Goal: Task Accomplishment & Management: Use online tool/utility

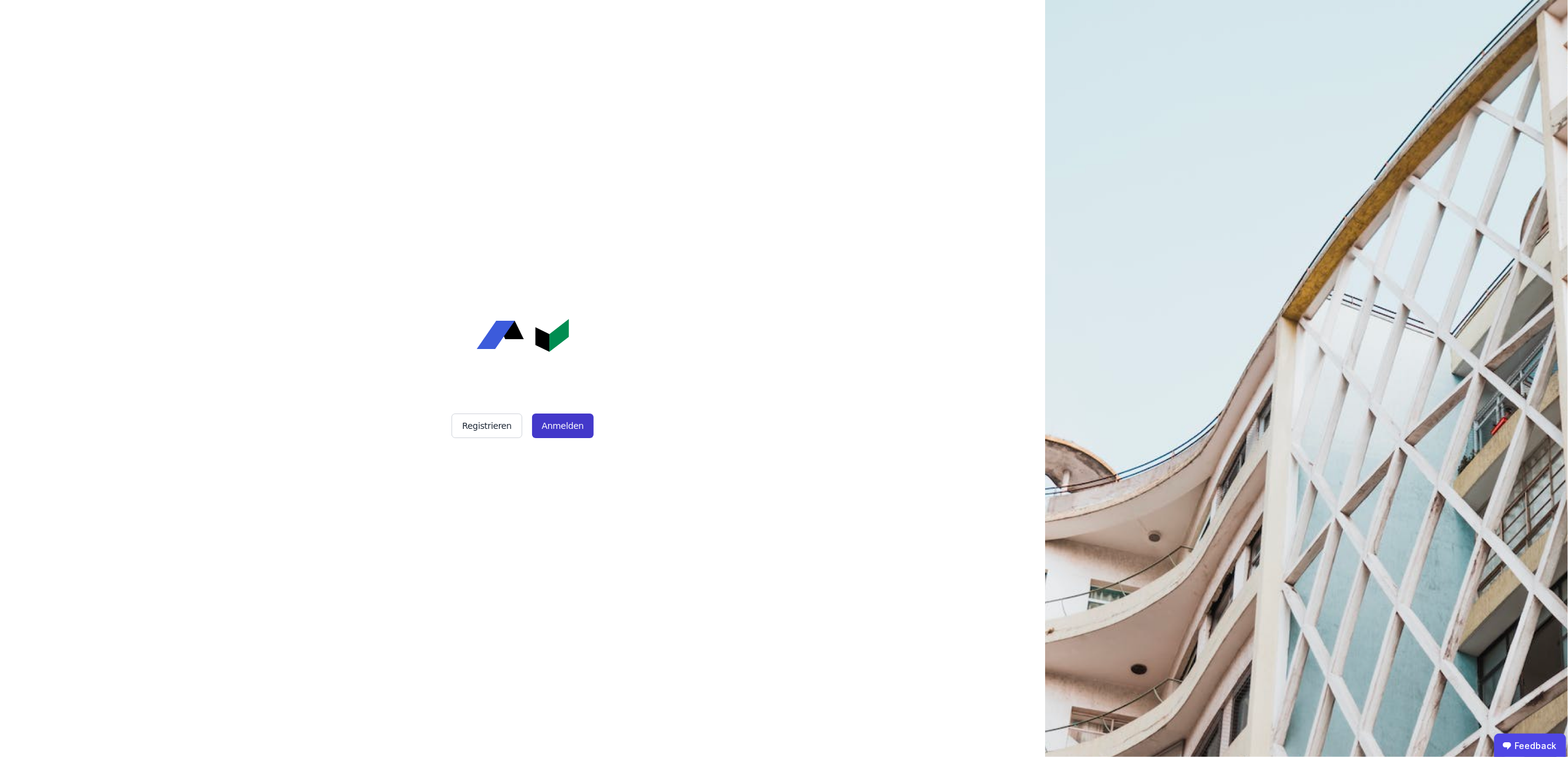
click at [571, 421] on button "Anmelden" at bounding box center [562, 426] width 62 height 25
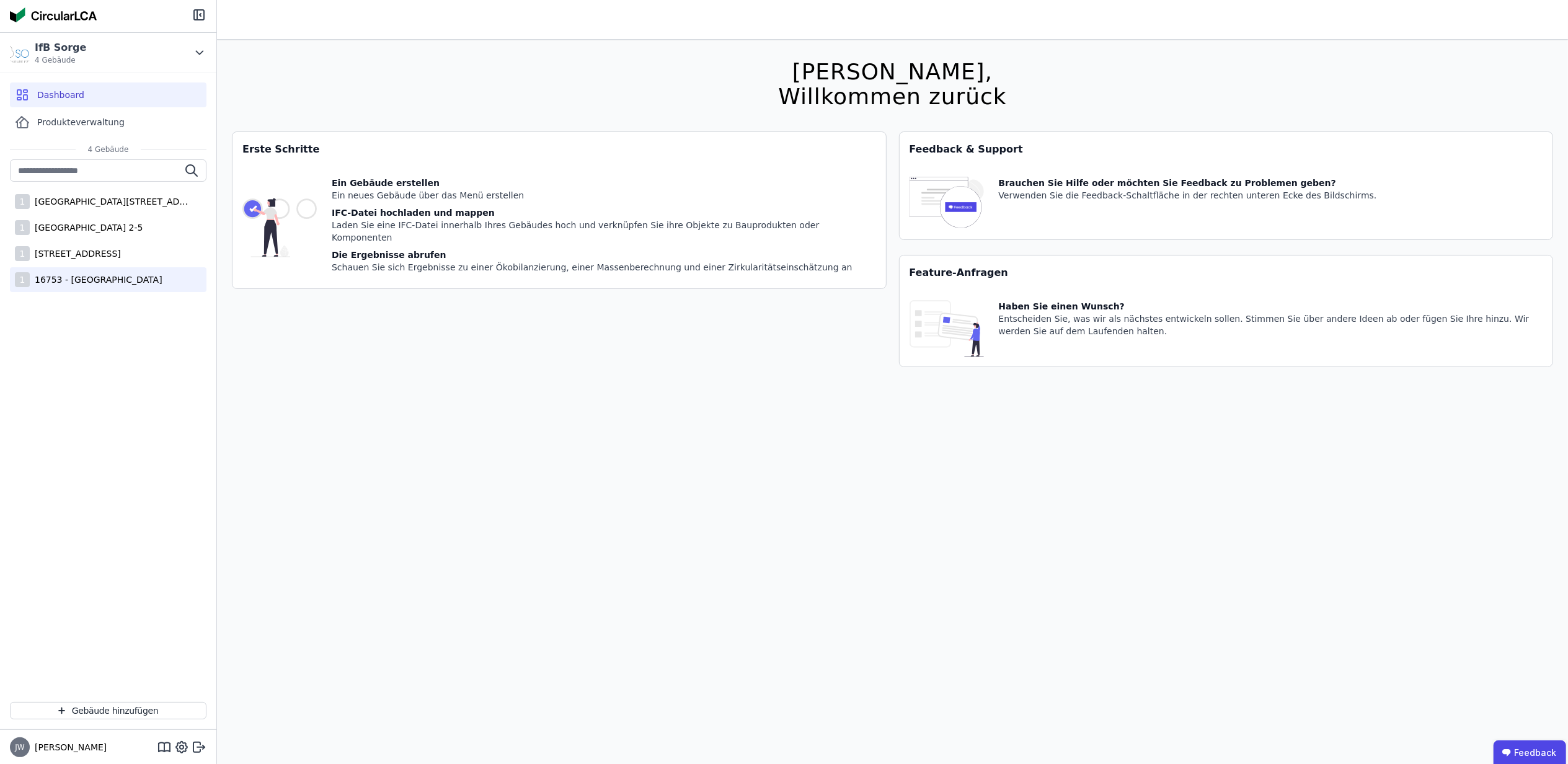
click at [92, 273] on div "1 16753 - [GEOGRAPHIC_DATA]" at bounding box center [109, 280] width 197 height 25
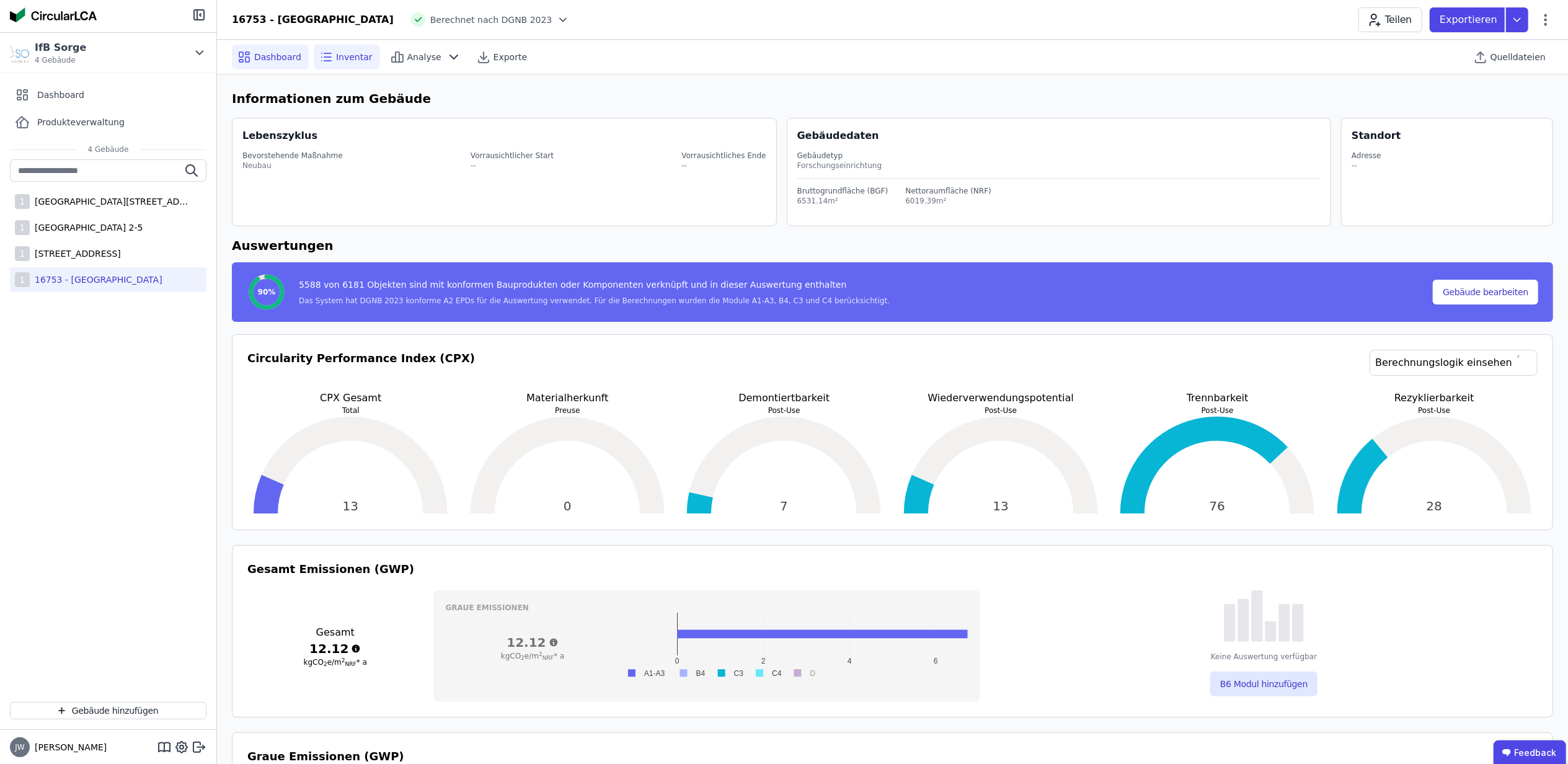
click at [340, 51] on span "Inventar" at bounding box center [354, 57] width 36 height 13
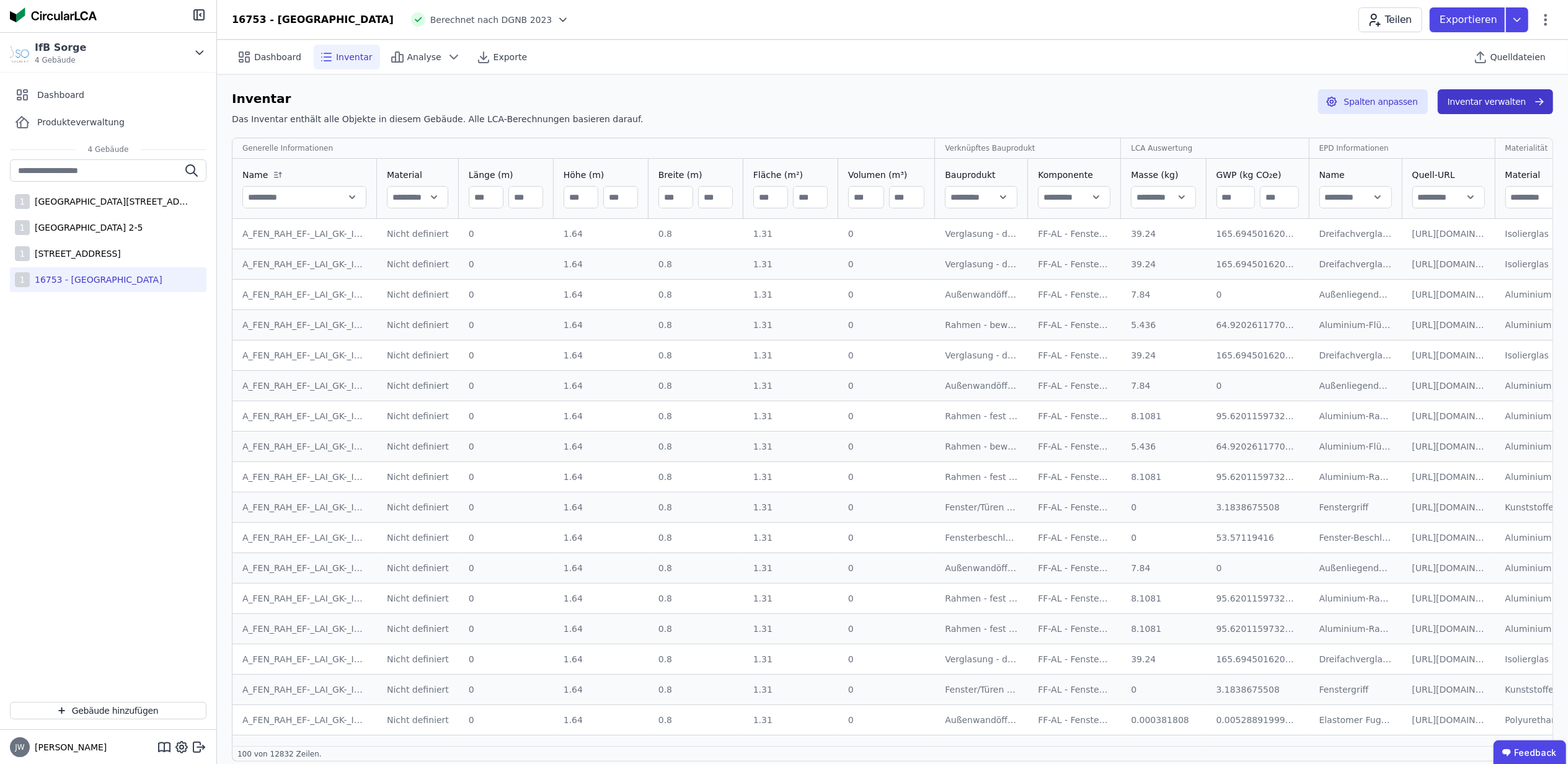
click at [1491, 108] on button "Inventar verwalten" at bounding box center [1496, 102] width 116 height 25
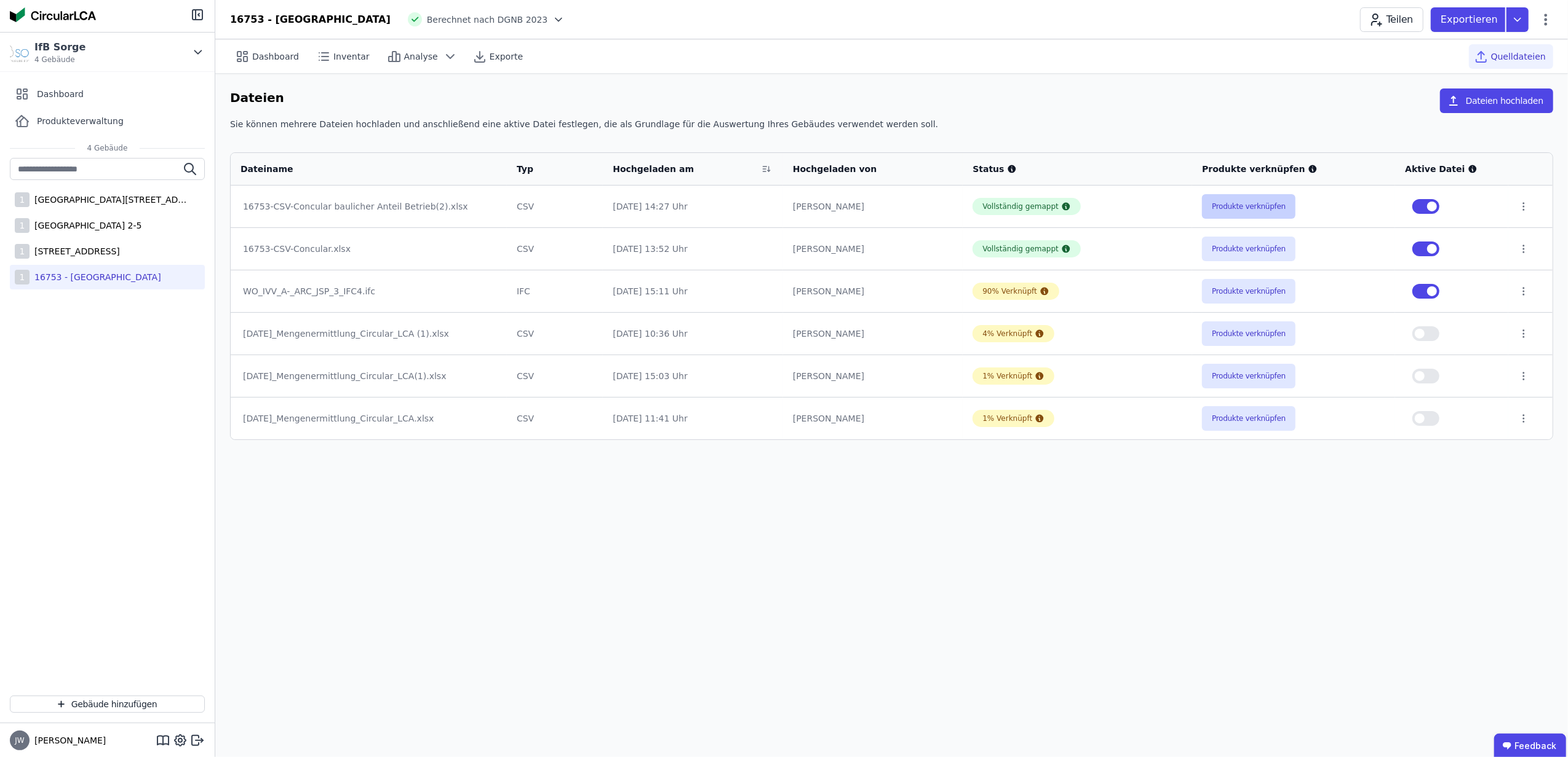
click at [1231, 204] on button "Produkte verknüpfen" at bounding box center [1249, 207] width 94 height 25
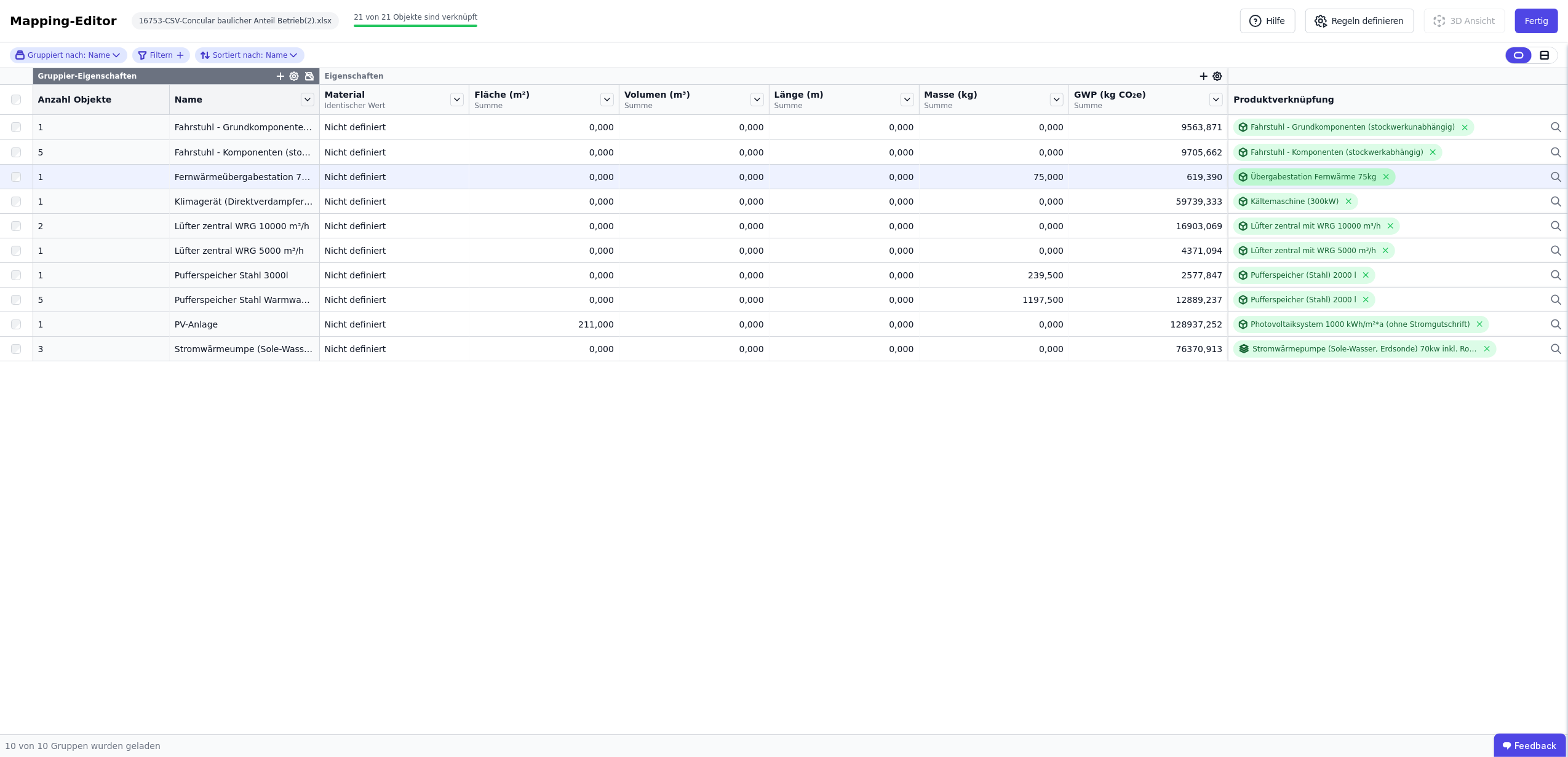
click at [1261, 178] on div "Übergabestation Fernwärme 75kg" at bounding box center [1313, 177] width 126 height 10
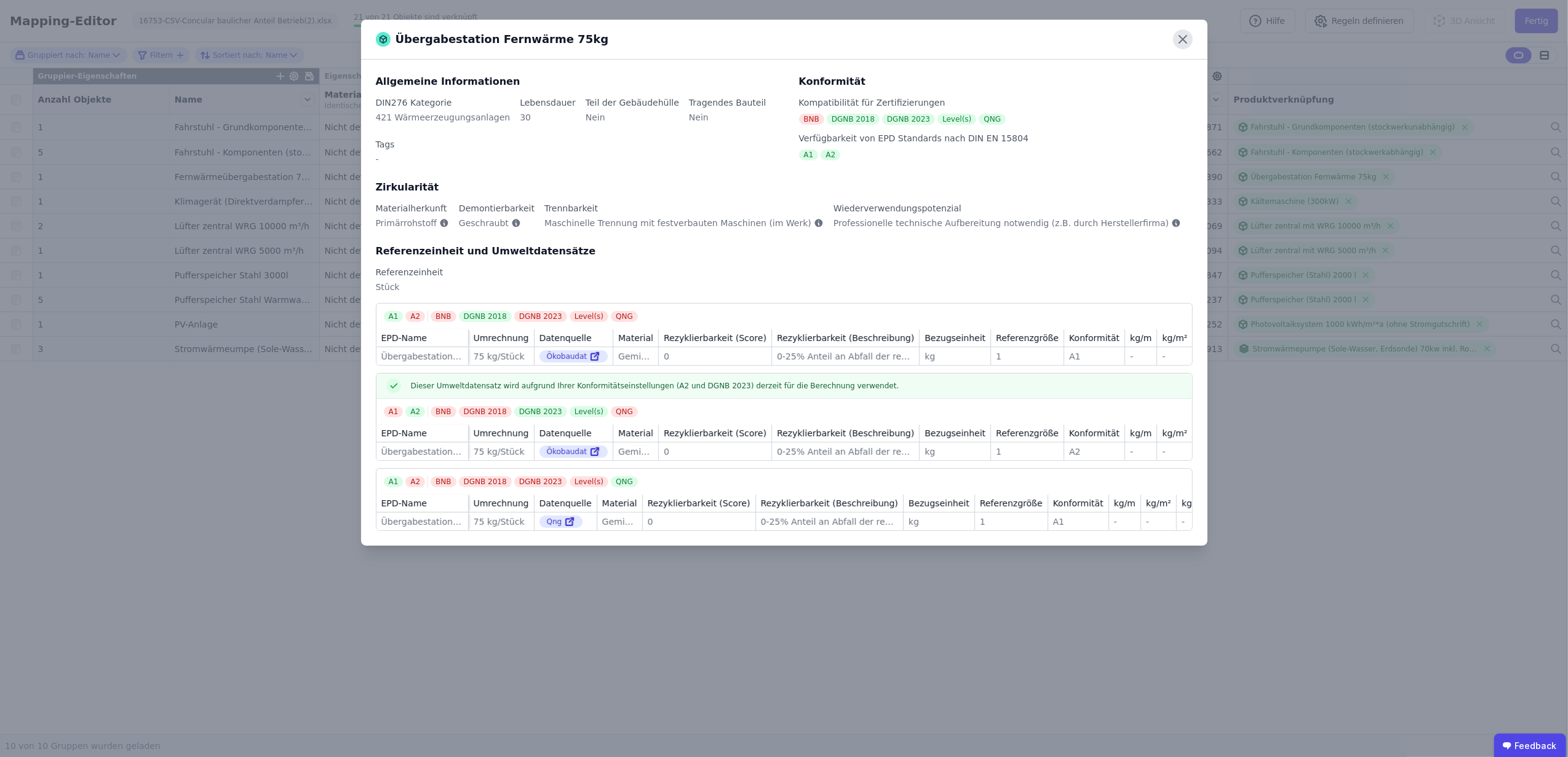
click at [1185, 42] on icon at bounding box center [1182, 39] width 7 height 7
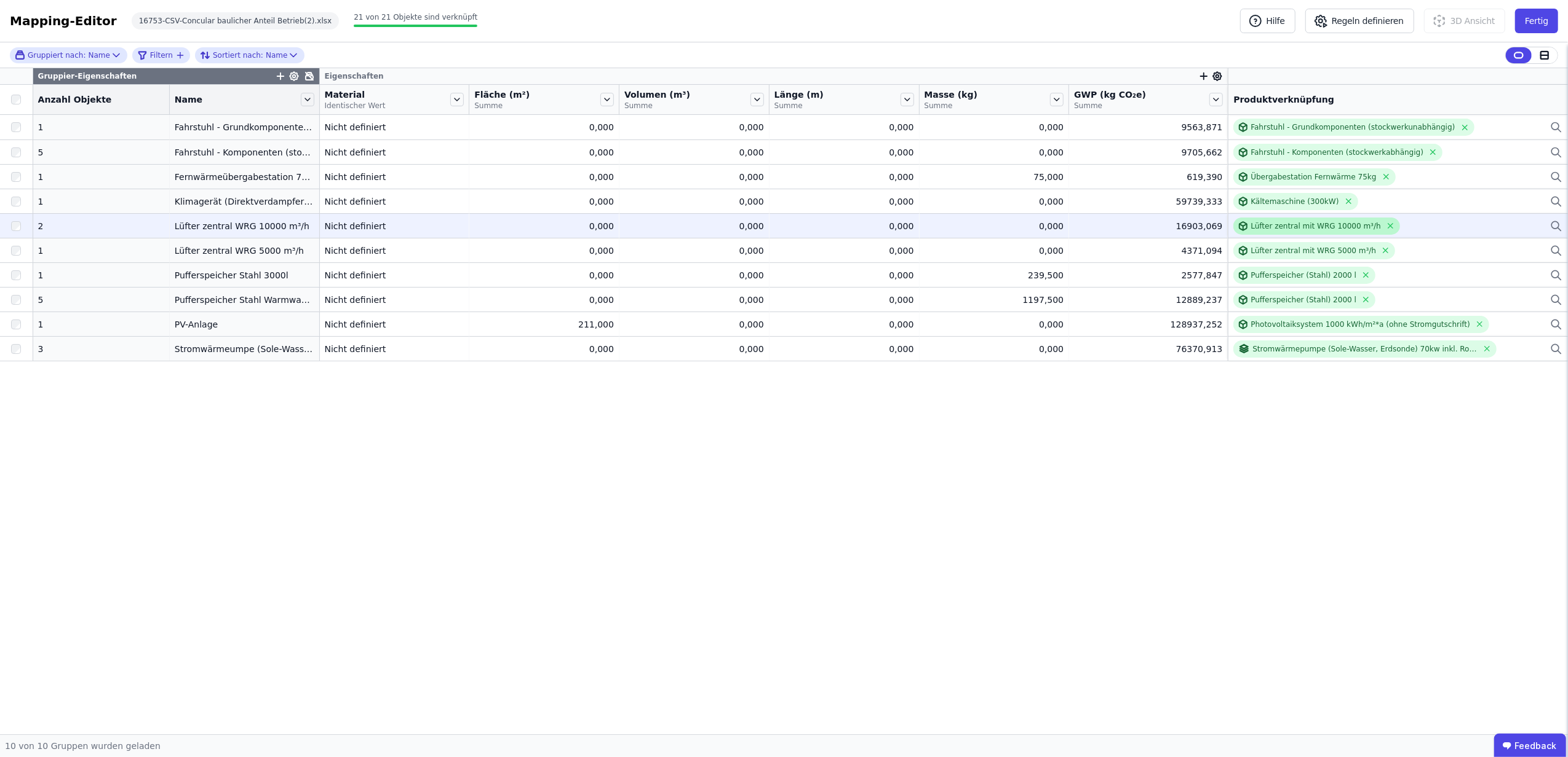
click at [1263, 224] on div "Lüfter zentral mit WRG 10000 m³/h" at bounding box center [1315, 226] width 130 height 10
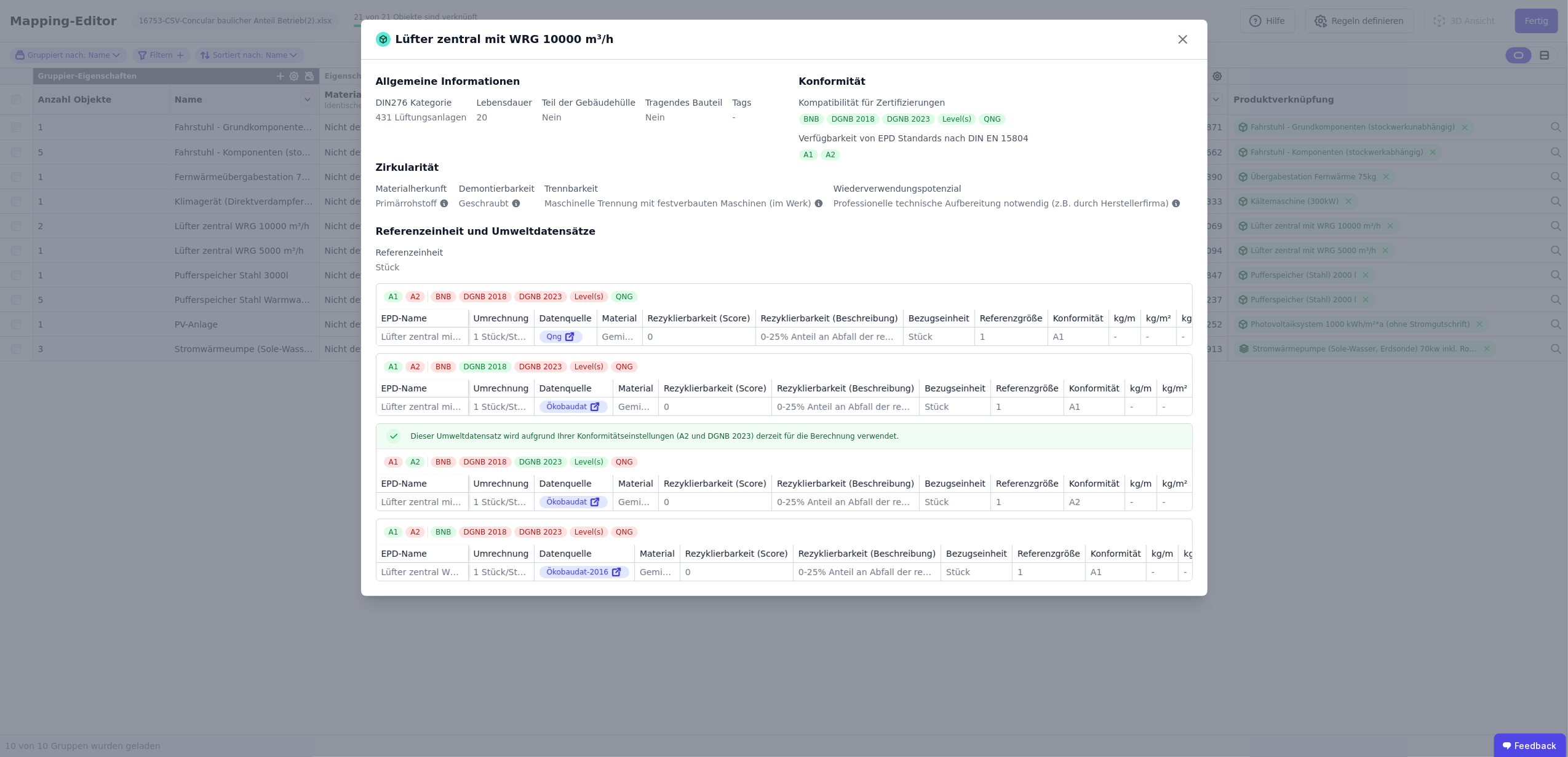
click at [251, 473] on div "Lüfter zentral mit WRG 10000 m³/h Allgemeine Informationen DIN276 Kategorie 431…" at bounding box center [784, 378] width 1568 height 757
click at [1184, 44] on icon at bounding box center [1182, 39] width 20 height 20
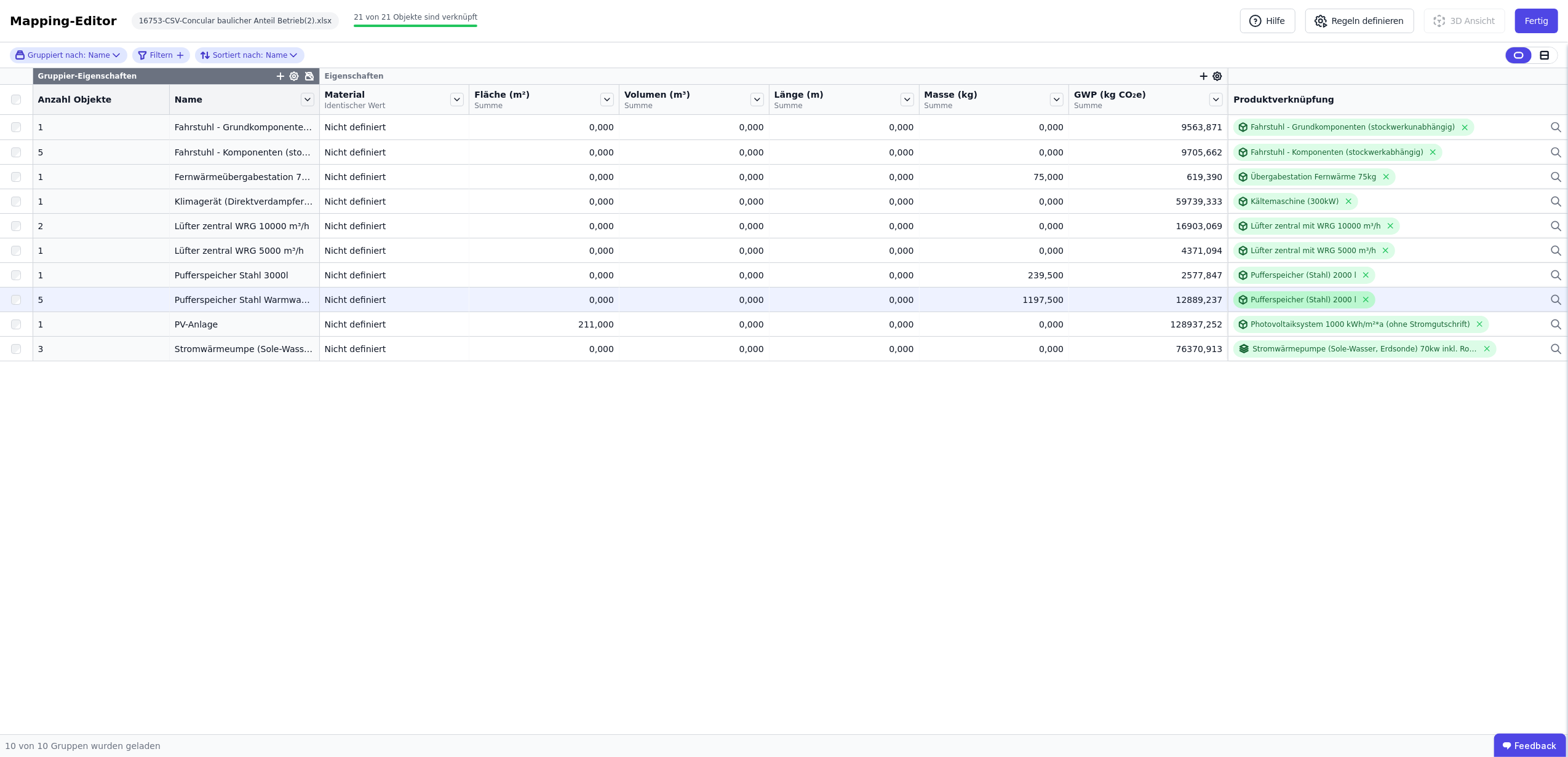
click at [1274, 300] on div "Pufferspeicher (Stahl) 2000 l" at bounding box center [1303, 300] width 105 height 10
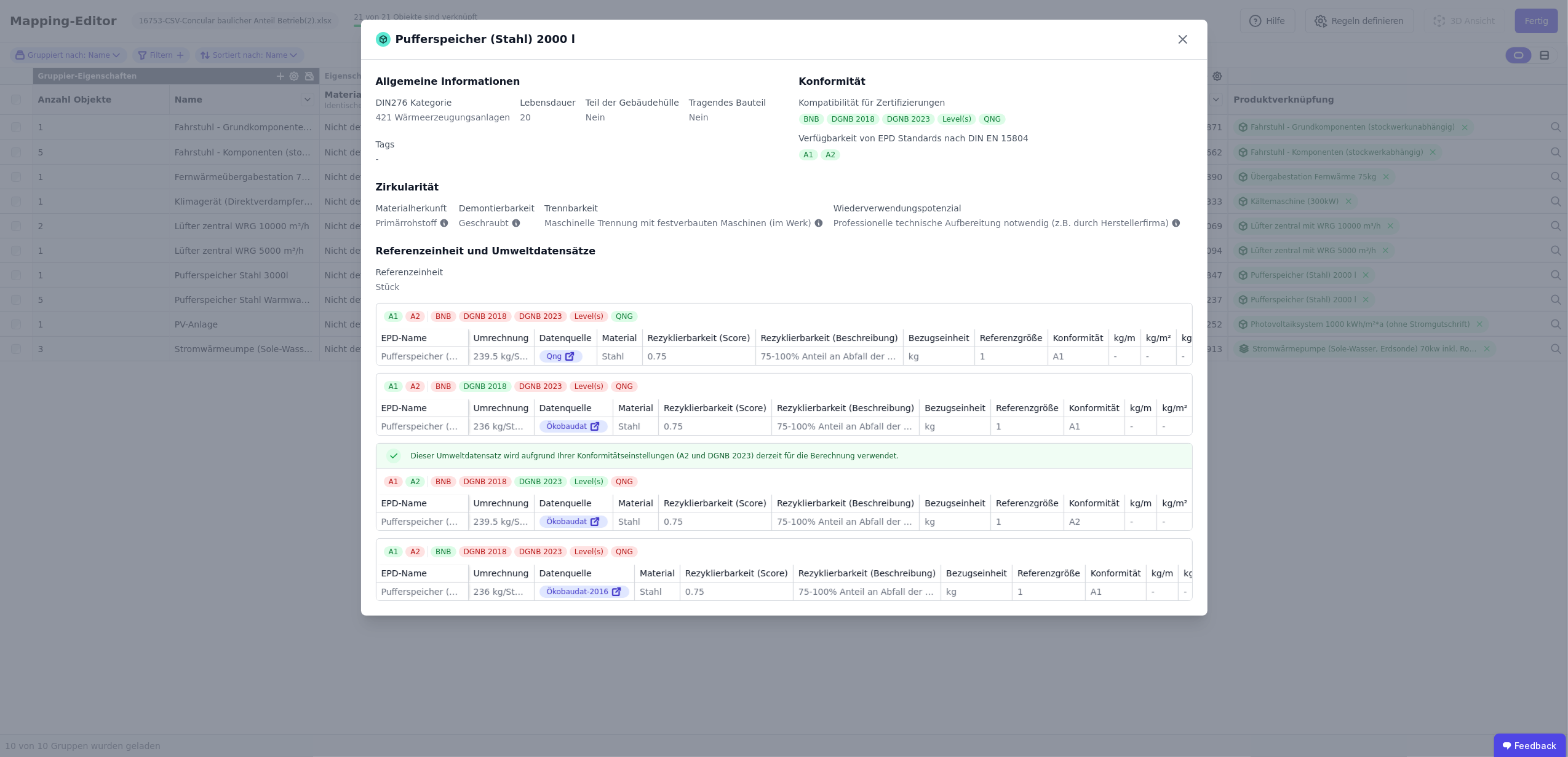
click at [271, 549] on div "Pufferspeicher (Stahl) 2000 l Allgemeine Informationen DIN276 Kategorie 421 Wär…" at bounding box center [784, 378] width 1568 height 757
click at [1179, 43] on icon at bounding box center [1182, 39] width 7 height 7
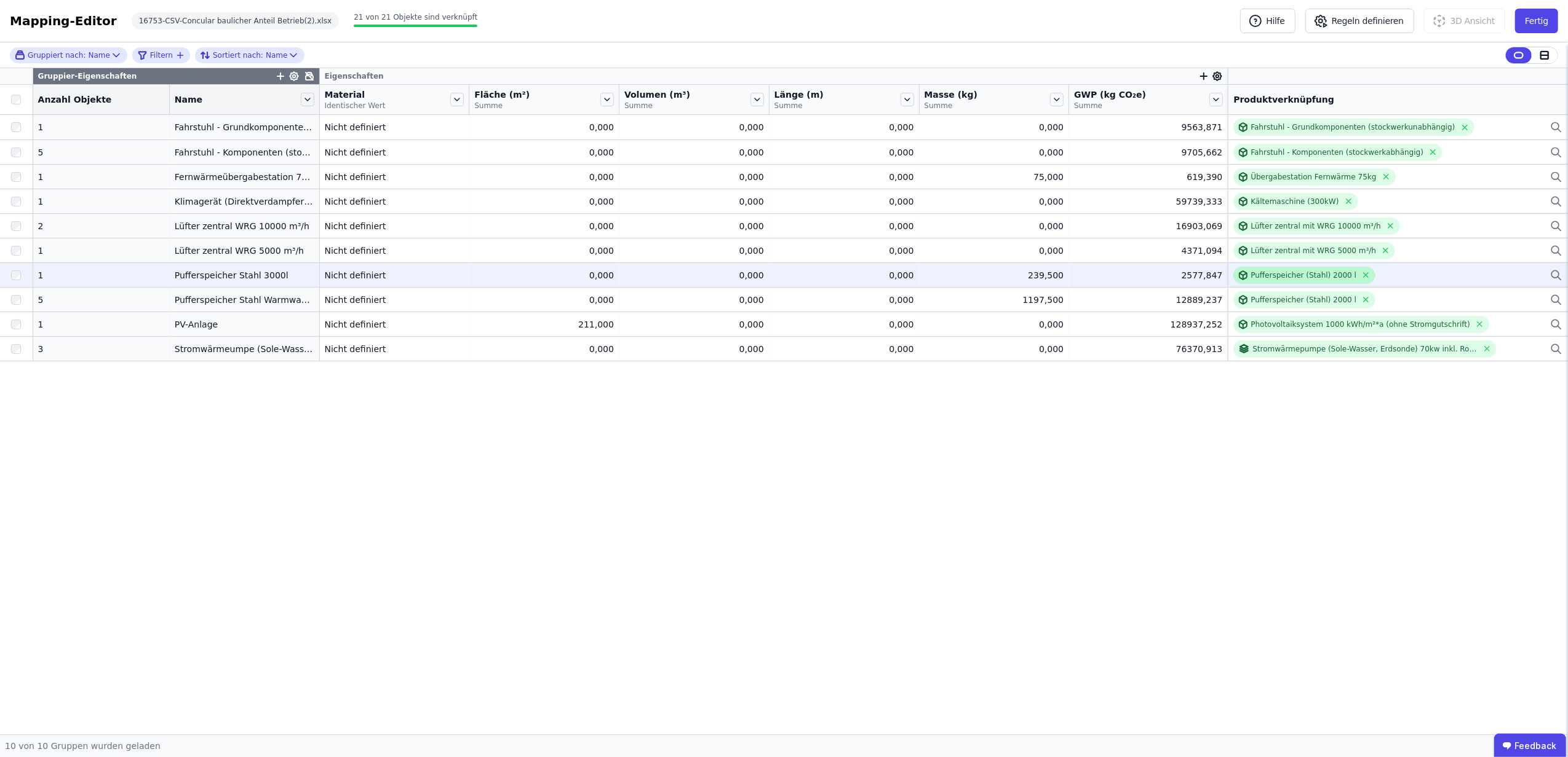
click at [1276, 279] on div "Pufferspeicher (Stahl) 2000 l" at bounding box center [1303, 275] width 105 height 10
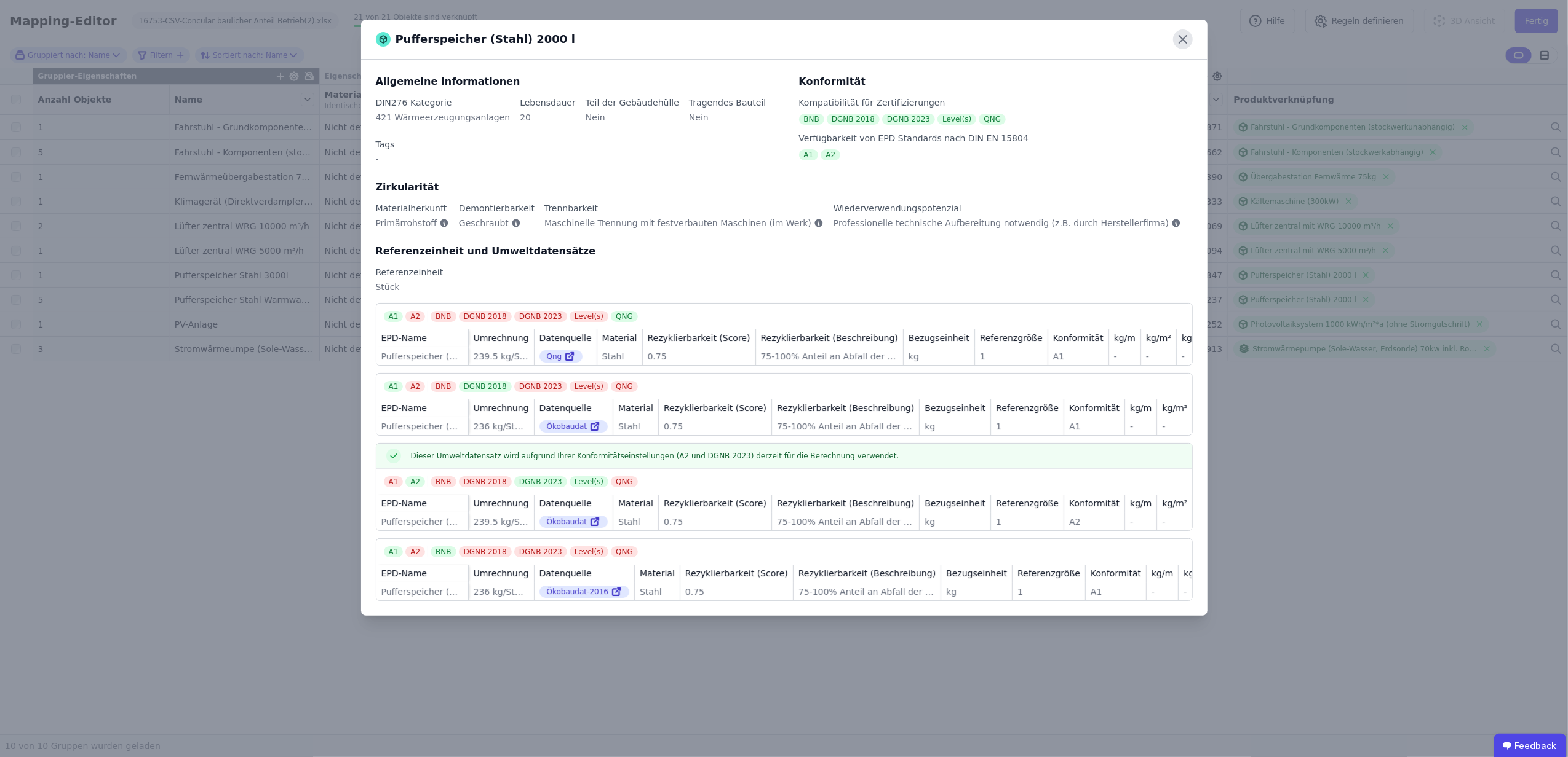
click at [1181, 38] on icon at bounding box center [1182, 39] width 7 height 7
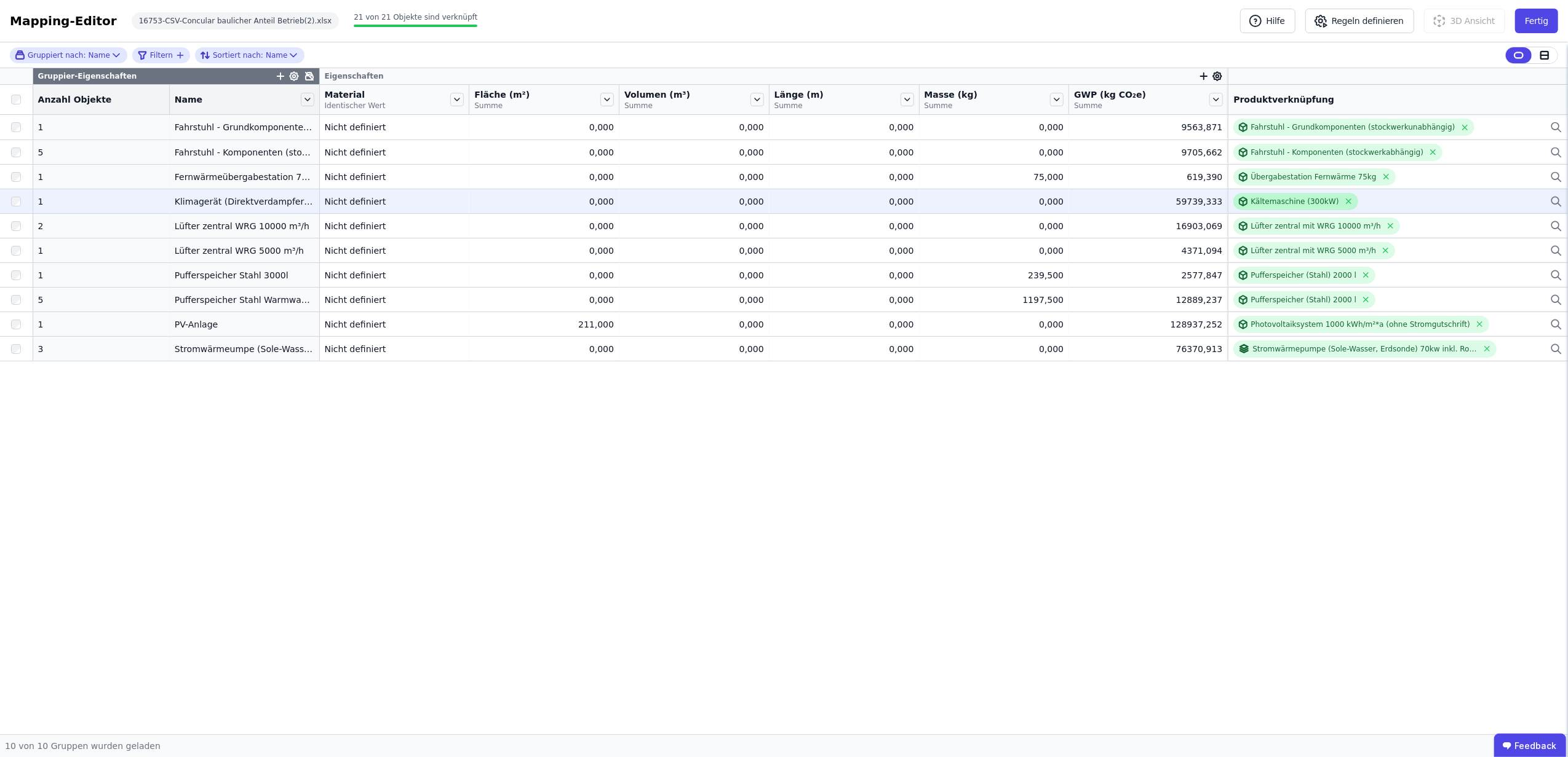
click at [1250, 199] on div "Kältemaschine (300kW)" at bounding box center [1294, 201] width 88 height 10
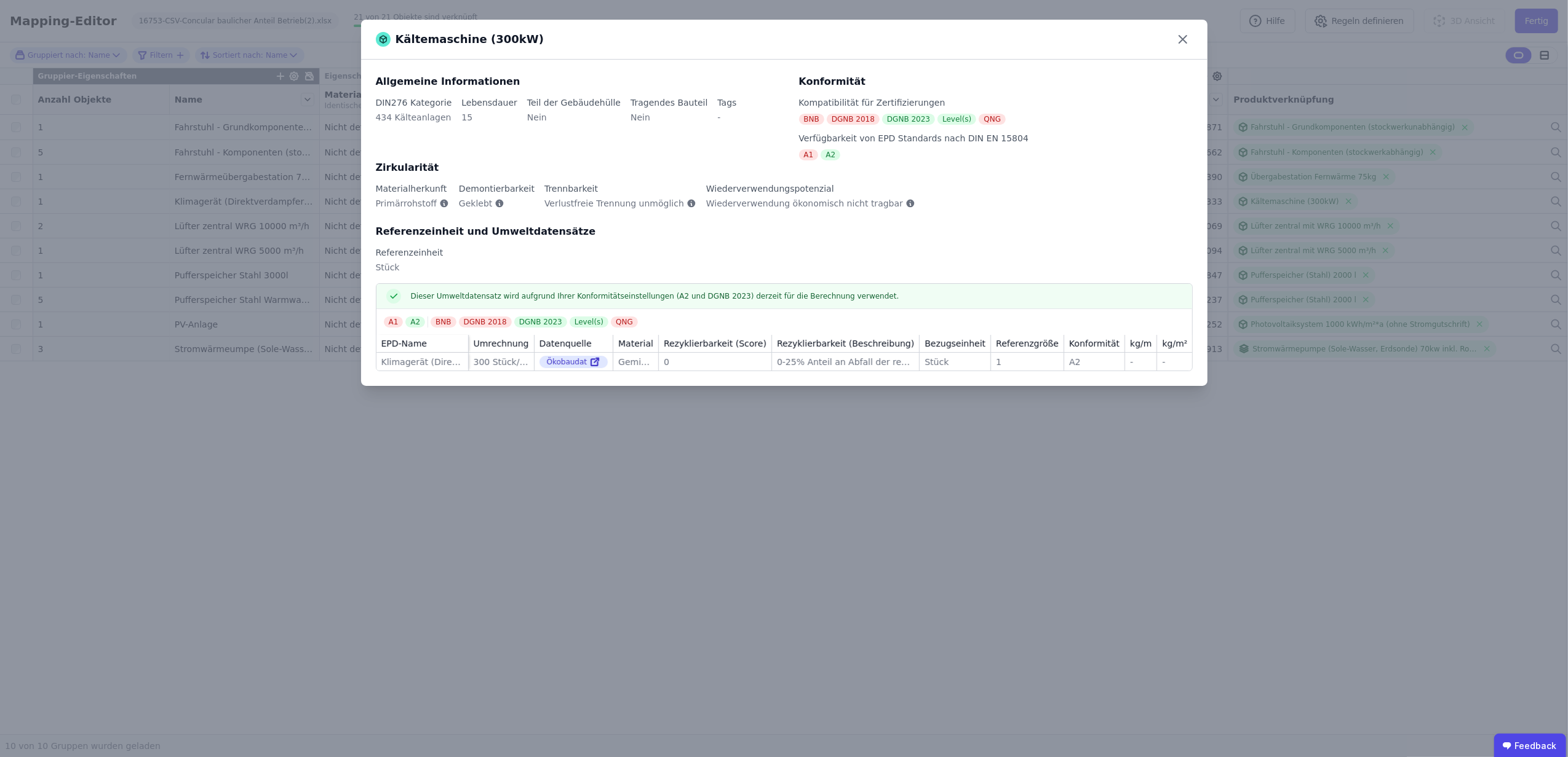
click at [291, 482] on div "Kältemaschine (300kW) Allgemeine Informationen DIN276 Kategorie 434 Kälteanlage…" at bounding box center [784, 378] width 1568 height 757
click at [213, 198] on div "Kältemaschine (300kW) Allgemeine Informationen DIN276 Kategorie 434 Kälteanlage…" at bounding box center [784, 378] width 1568 height 757
click at [517, 569] on div "Kältemaschine (300kW) Allgemeine Informationen DIN276 Kategorie 434 Kälteanlage…" at bounding box center [784, 378] width 1568 height 757
click at [1178, 37] on icon at bounding box center [1182, 39] width 20 height 20
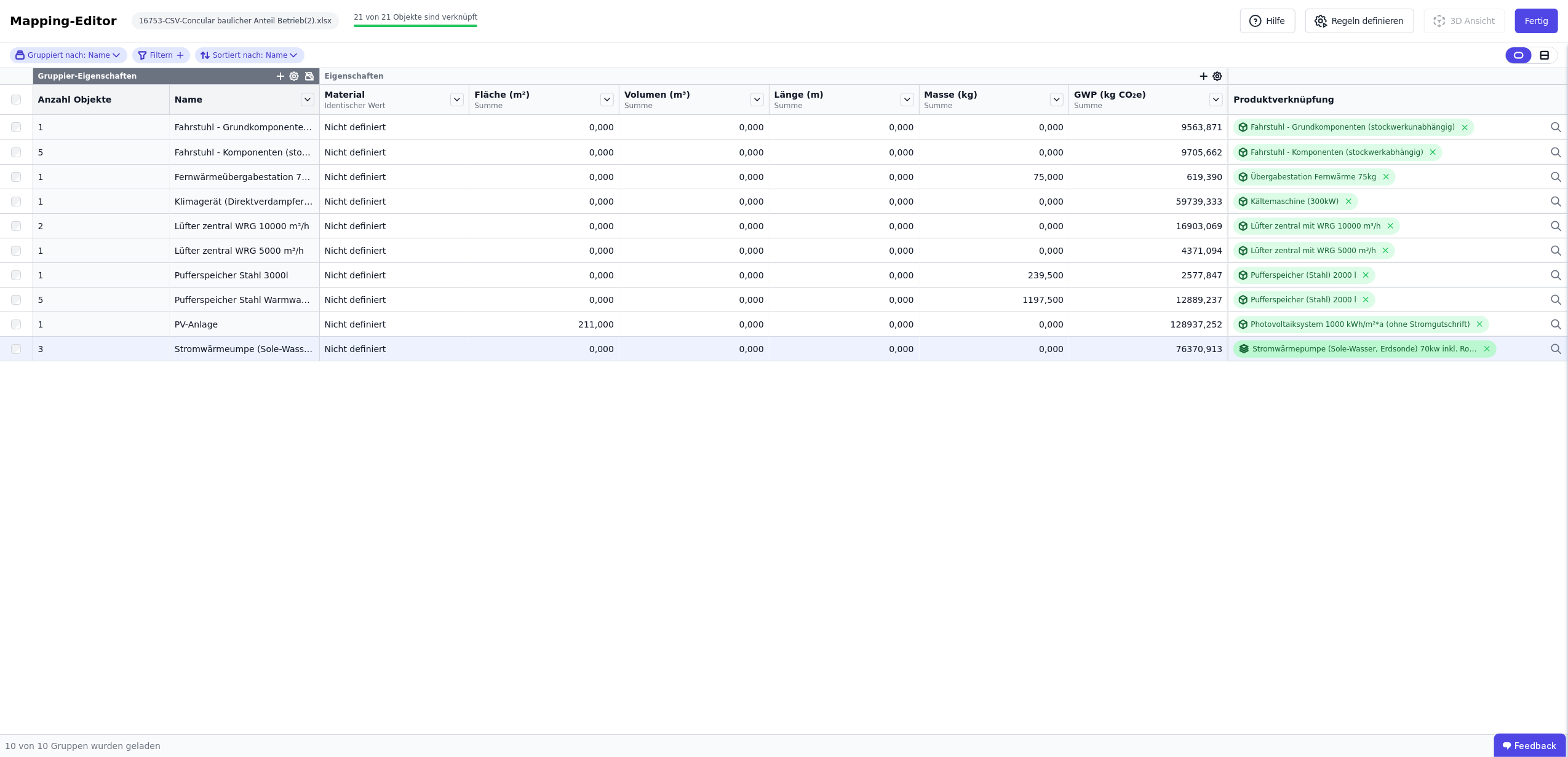
click at [1291, 349] on div "Stromwärmepumpe (Sole-Wasser, Erdsonde) 70kw inkl. Rohre" at bounding box center [1365, 349] width 225 height 10
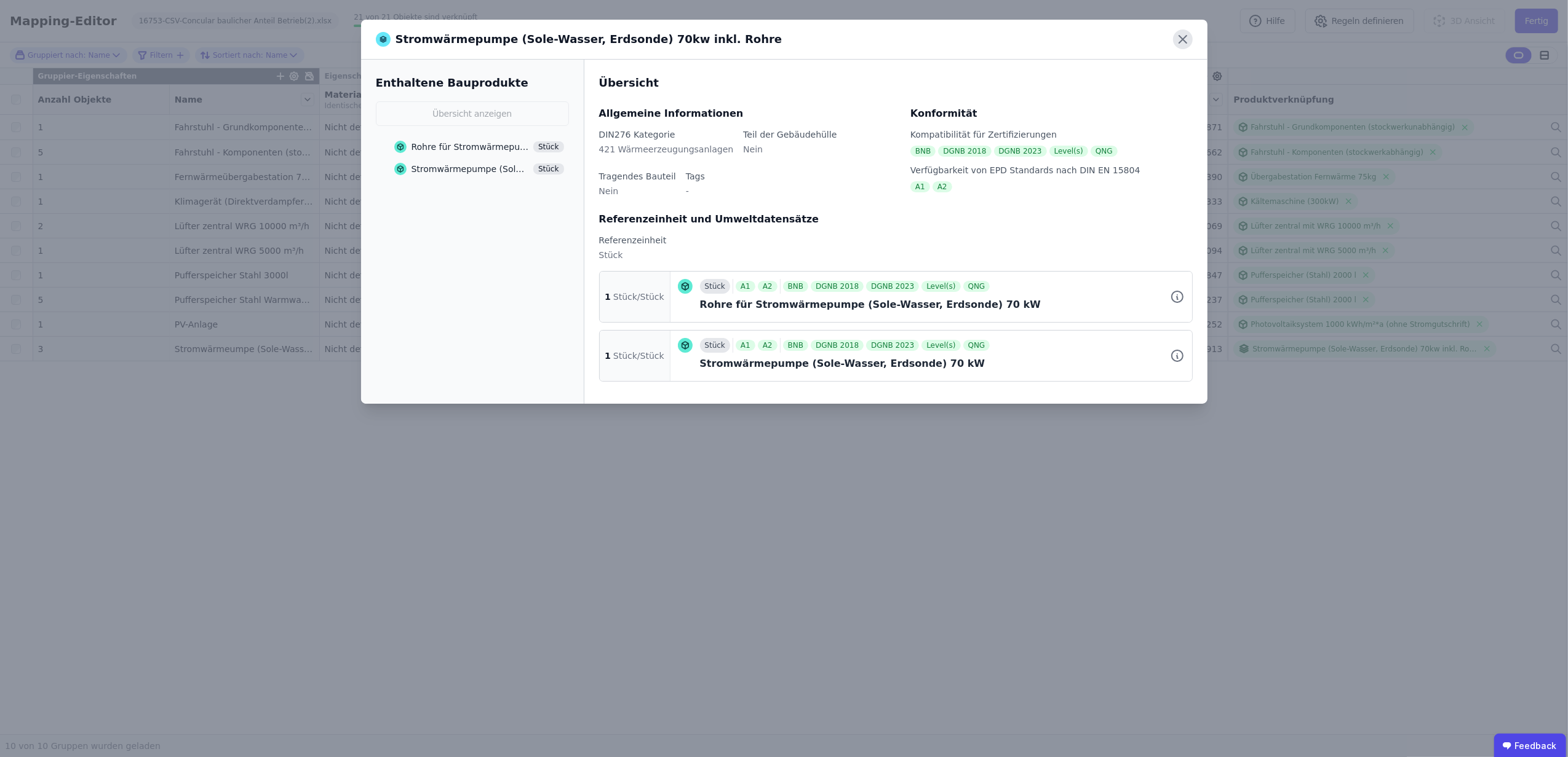
click at [1184, 40] on icon at bounding box center [1182, 39] width 20 height 20
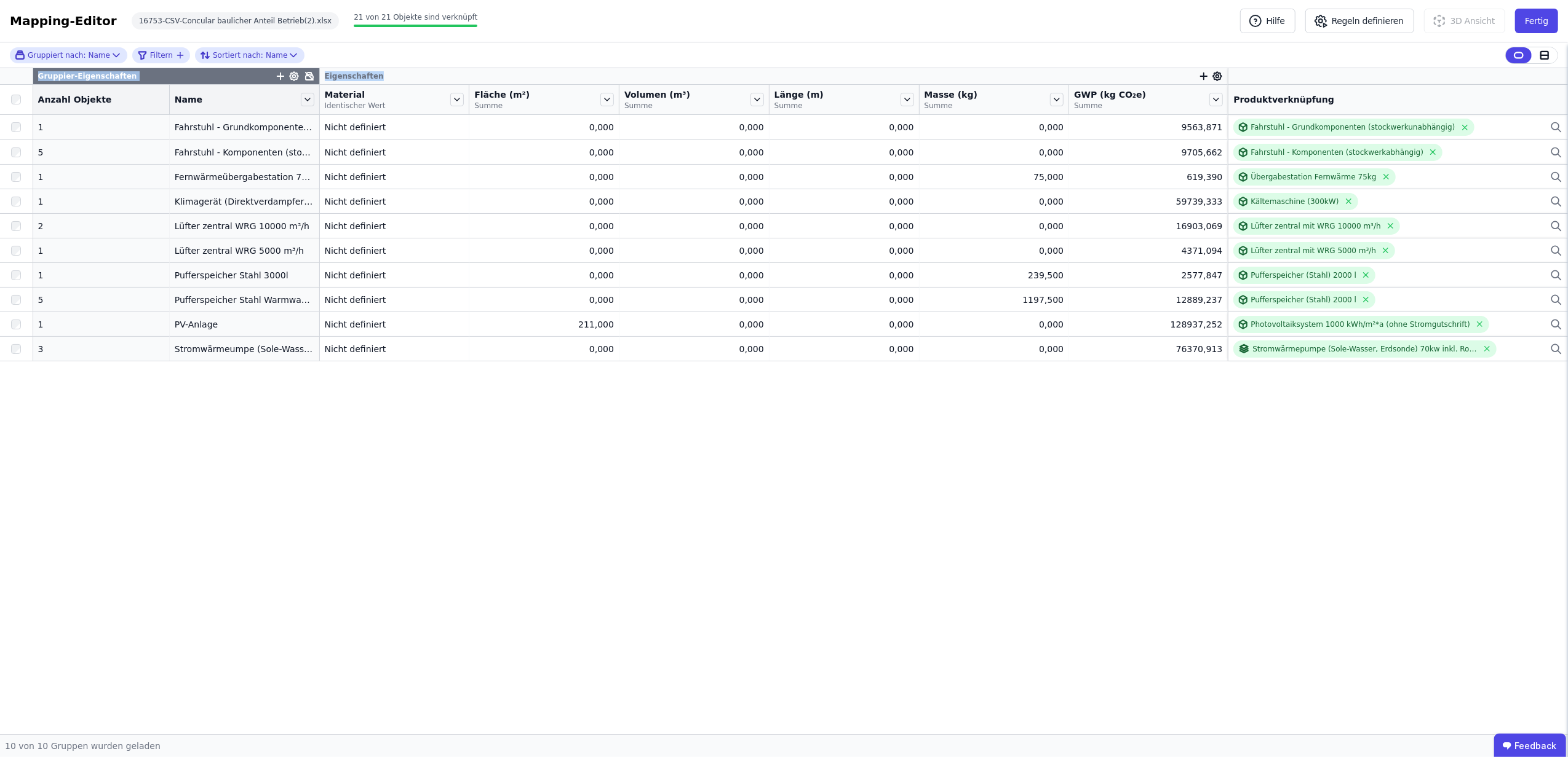
click at [700, 75] on div "Gruppiert nach: Name Filtern Sortiert nach: Name Gruppier-Eigenschaften Eigensc…" at bounding box center [784, 388] width 1568 height 692
